Goal: Transaction & Acquisition: Download file/media

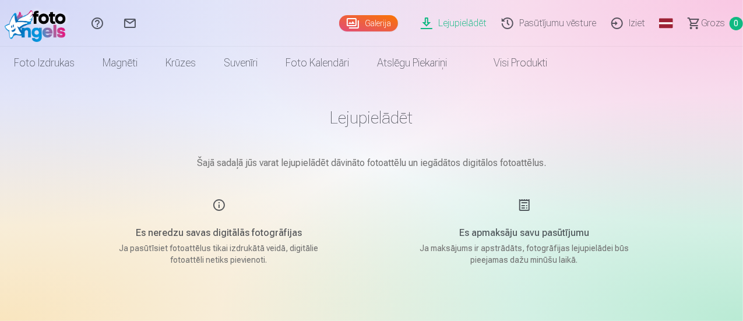
click at [339, 23] on link "Galerija" at bounding box center [368, 23] width 59 height 16
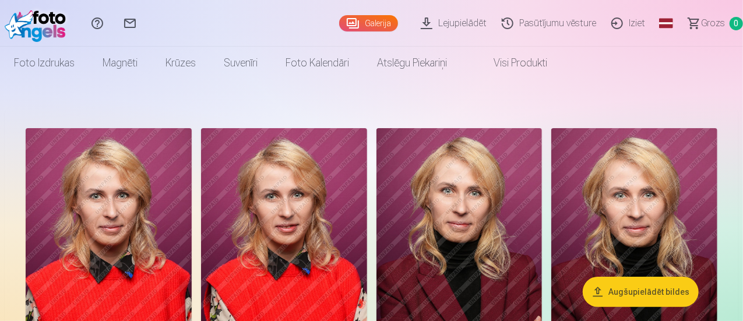
click at [433, 31] on link "Lejupielādēt" at bounding box center [455, 23] width 81 height 47
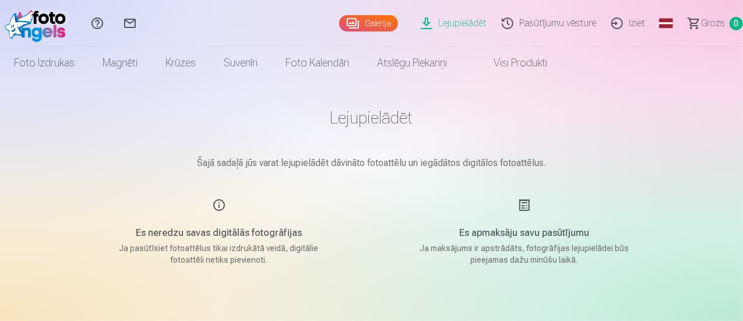
click at [517, 235] on h5 "Es apmaksāju savu pasūtījumu" at bounding box center [525, 233] width 222 height 14
click at [339, 20] on link "Galerija" at bounding box center [368, 23] width 59 height 16
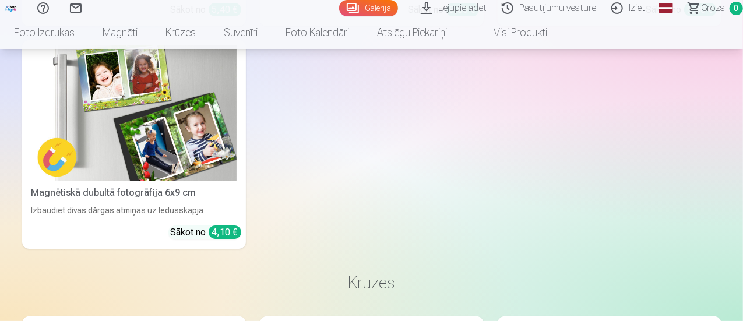
scroll to position [2449, 0]
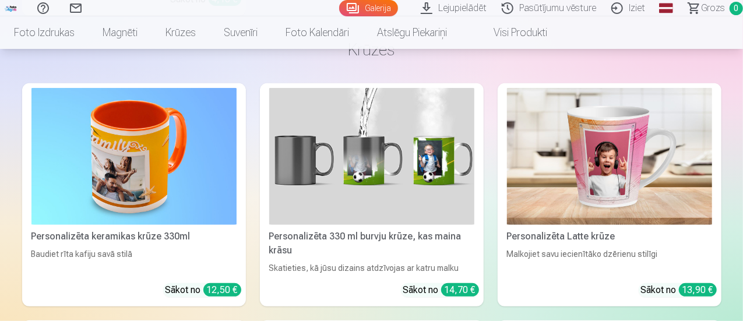
click at [420, 10] on link "Lejupielādēt" at bounding box center [455, 8] width 81 height 16
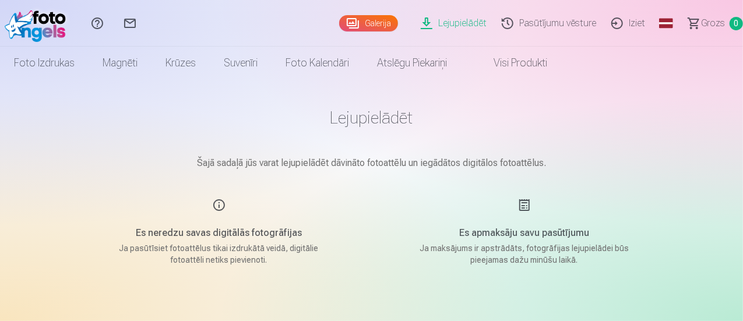
click at [527, 214] on div "Es apmaksāju savu pasūtījumu Ja maksājums ir apstrādāts, fotogrāfijas lejupielā…" at bounding box center [525, 232] width 278 height 68
click at [323, 171] on main "Lejupielādēt Šajā sadaļā jūs varat lejupielādēt dāvināto fotoattēlu un iegādāto…" at bounding box center [371, 235] width 583 height 313
click at [332, 166] on p "Šajā sadaļā jūs varat lejupielādēt dāvināto fotoattēlu un iegādātos digitālos f…" at bounding box center [371, 163] width 583 height 14
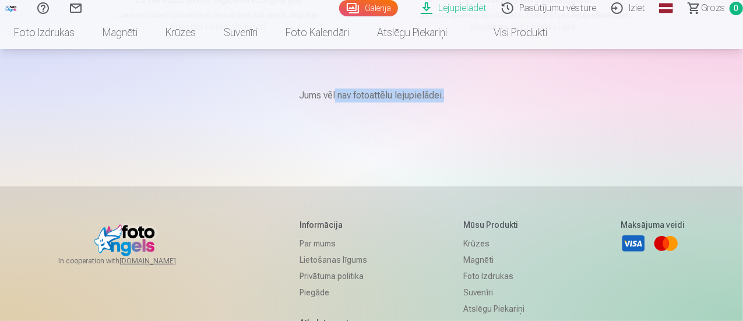
drag, startPoint x: 336, startPoint y: 92, endPoint x: 626, endPoint y: 112, distance: 291.1
click at [626, 112] on div "Jums vēl nav fotoattēlu lejupielādei." at bounding box center [371, 96] width 583 height 70
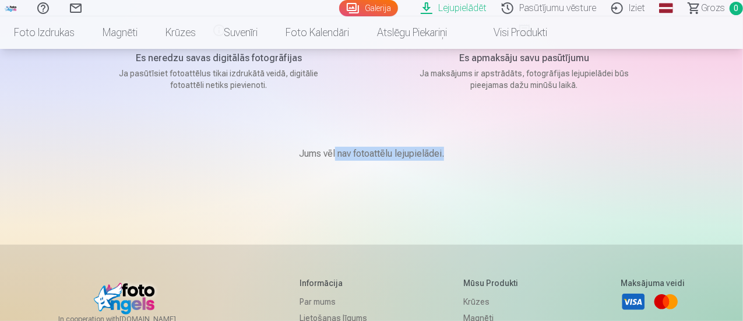
scroll to position [0, 0]
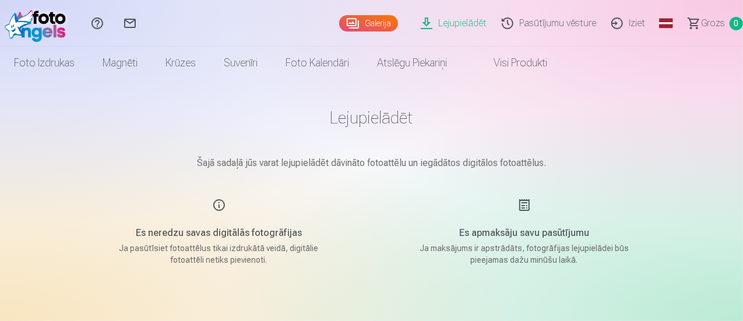
click at [529, 19] on link "Pasūtījumu vēsture" at bounding box center [551, 23] width 110 height 47
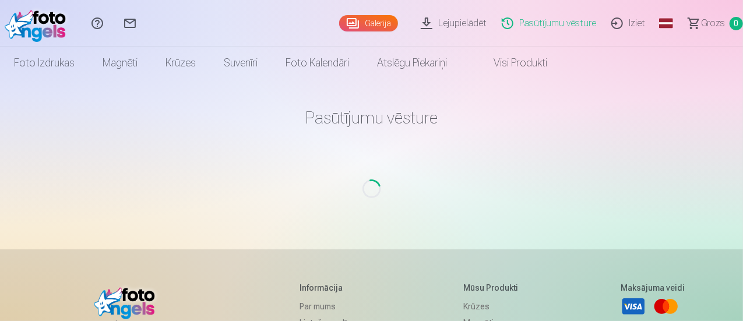
click at [350, 24] on link "Galerija" at bounding box center [368, 23] width 59 height 16
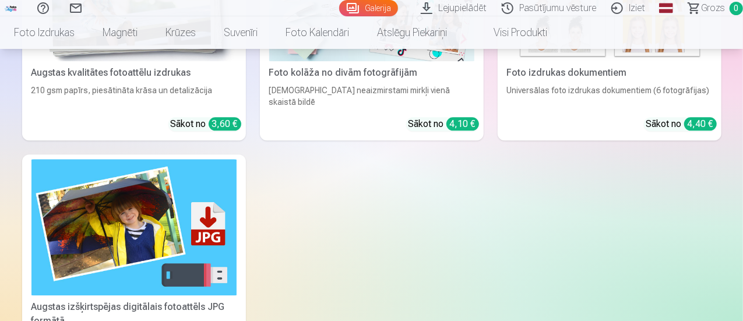
scroll to position [1458, 0]
